Goal: Find specific page/section: Find specific page/section

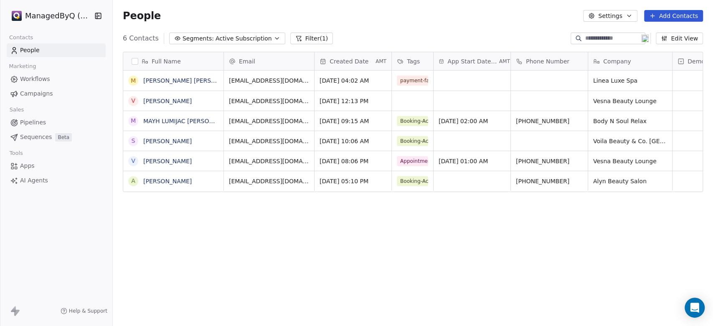
scroll to position [280, 593]
click at [167, 99] on link "[PERSON_NAME]" at bounding box center [167, 101] width 48 height 7
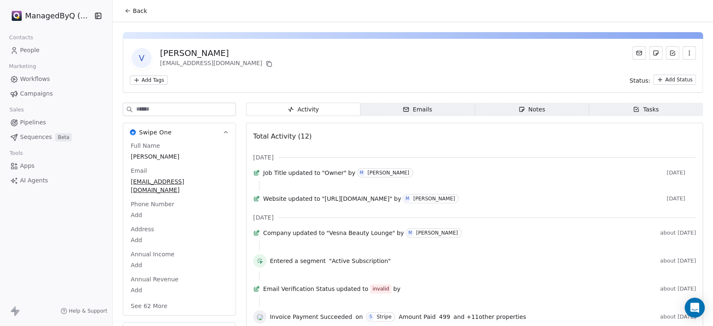
click at [122, 10] on button "Back" at bounding box center [135, 10] width 33 height 15
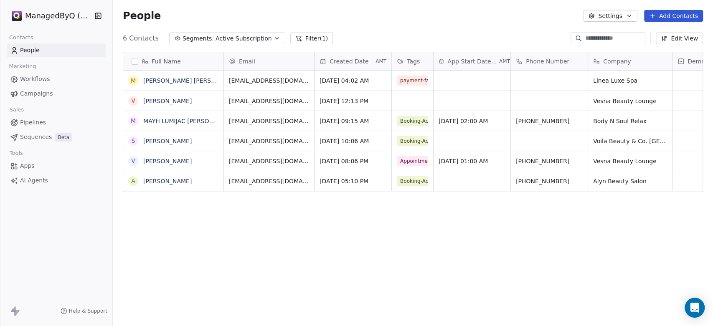
scroll to position [280, 593]
click at [164, 160] on link "[PERSON_NAME]" at bounding box center [167, 161] width 48 height 7
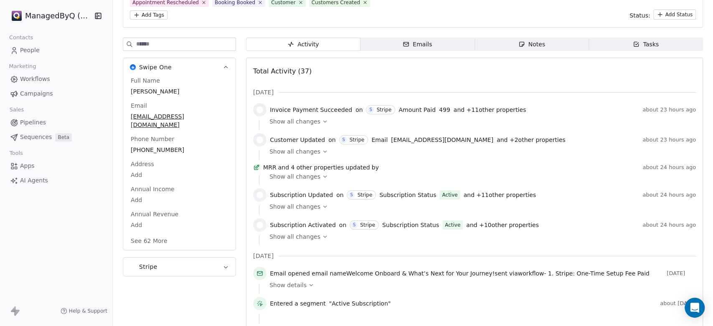
scroll to position [154, 0]
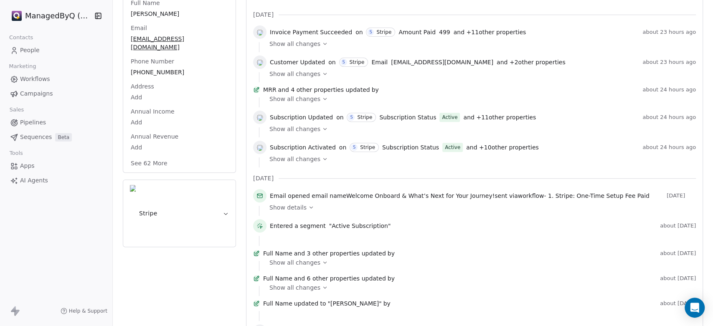
click at [319, 160] on div "Show all changes" at bounding box center [479, 159] width 420 height 8
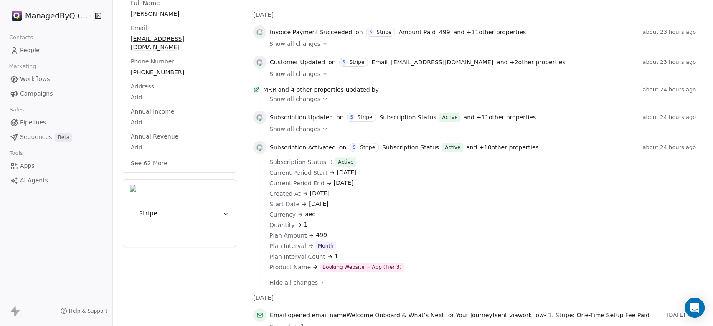
click at [321, 130] on div "Show all changes" at bounding box center [479, 129] width 420 height 8
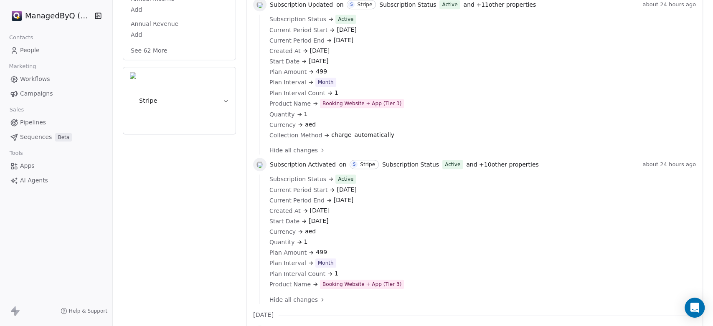
scroll to position [258, 0]
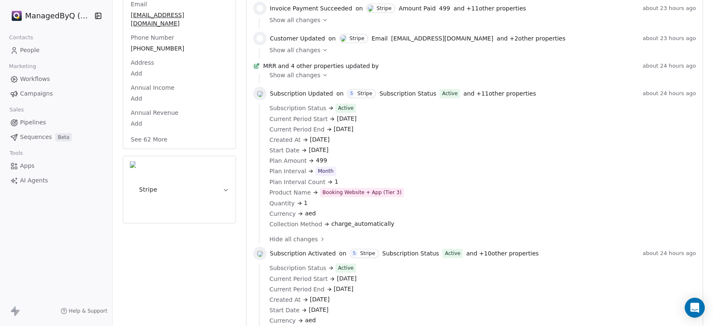
scroll to position [104, 0]
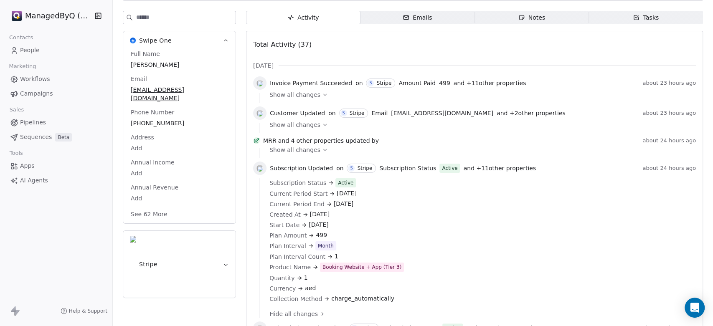
click at [27, 47] on span "People" at bounding box center [30, 50] width 20 height 9
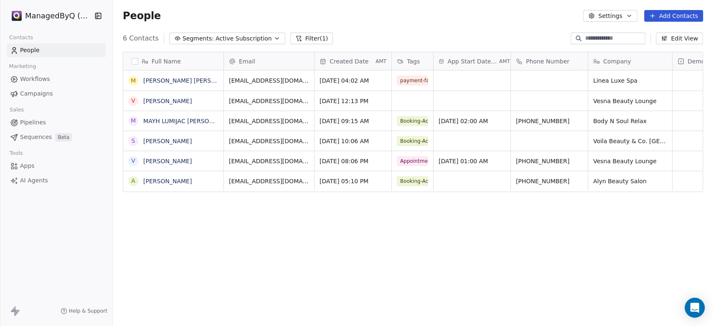
scroll to position [280, 593]
click at [501, 258] on div "Full Name M [PERSON_NAME] [PERSON_NAME] V [PERSON_NAME] M MAYH LUMIJAC [PERSON_…" at bounding box center [413, 188] width 600 height 287
click at [26, 47] on span "People" at bounding box center [30, 50] width 20 height 9
click at [37, 49] on span "People" at bounding box center [30, 50] width 20 height 9
click at [30, 81] on span "Workflows" at bounding box center [35, 79] width 30 height 9
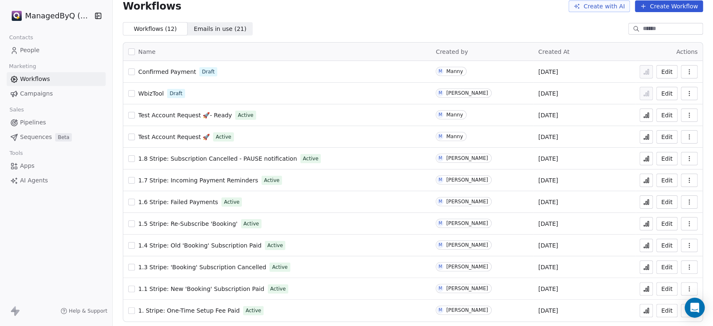
scroll to position [12, 0]
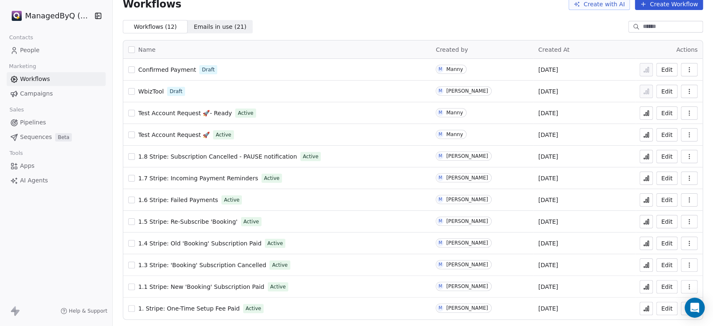
click at [192, 243] on span "1.4 Stripe: Old 'Booking' Subscription Paid" at bounding box center [199, 243] width 123 height 7
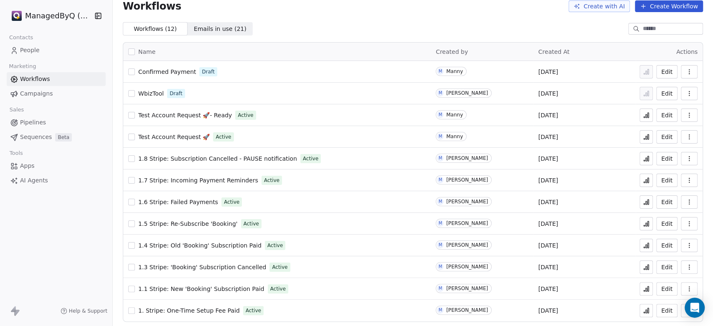
scroll to position [12, 0]
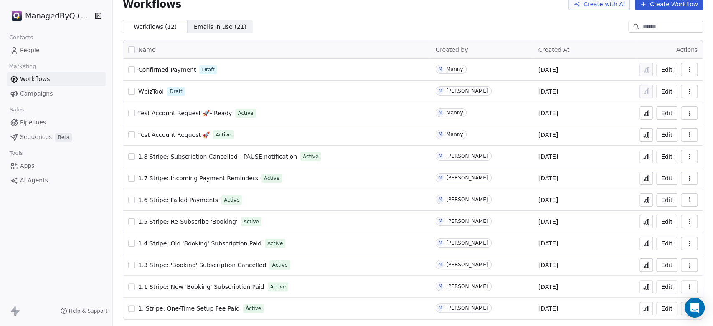
click at [642, 246] on icon at bounding box center [645, 243] width 7 height 7
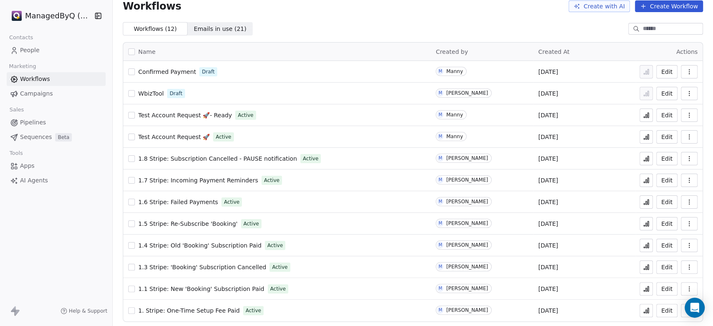
scroll to position [12, 0]
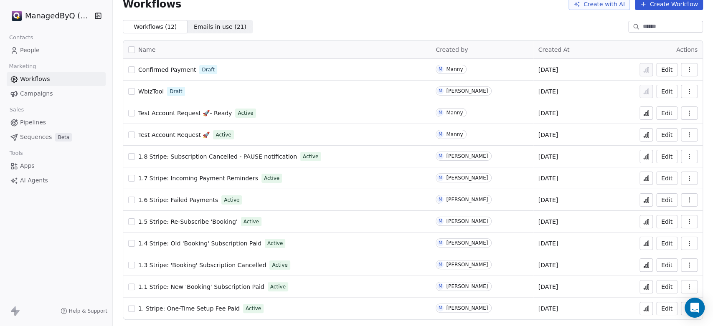
click at [166, 241] on span "1.4 Stripe: Old 'Booking' Subscription Paid" at bounding box center [199, 243] width 123 height 7
